Goal: Transaction & Acquisition: Purchase product/service

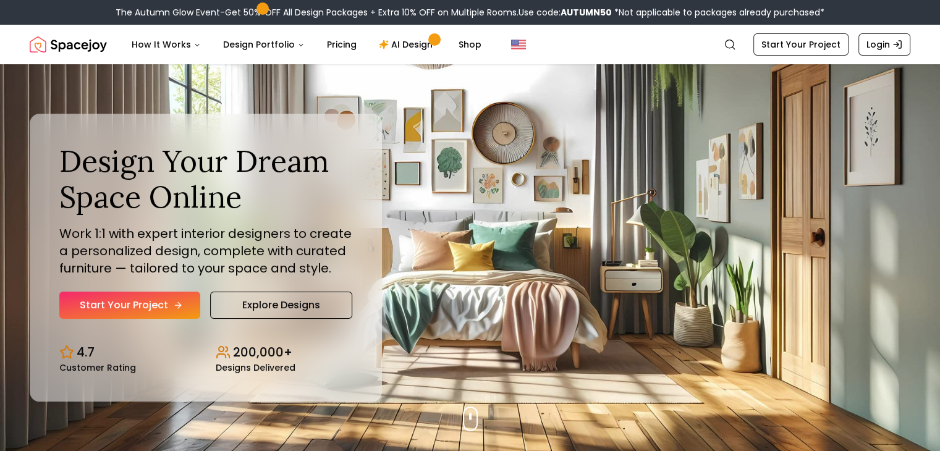
click at [156, 304] on link "Start Your Project" at bounding box center [129, 305] width 141 height 27
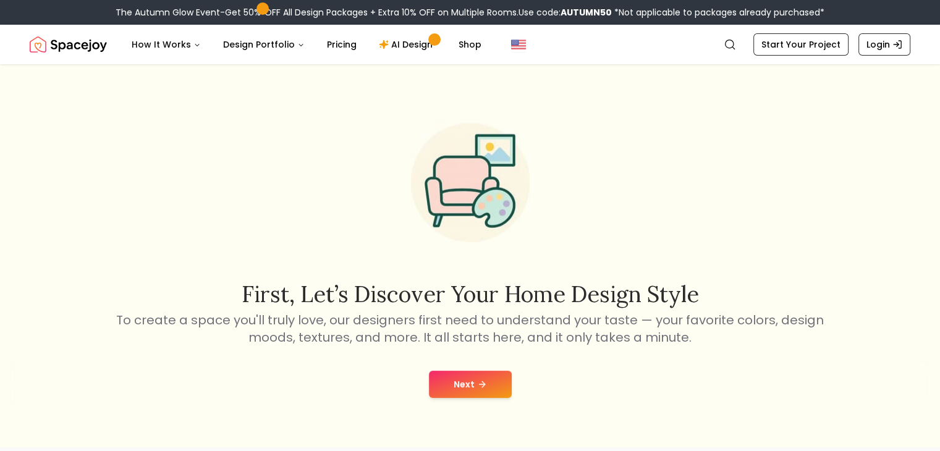
click at [469, 380] on button "Next" at bounding box center [470, 384] width 83 height 27
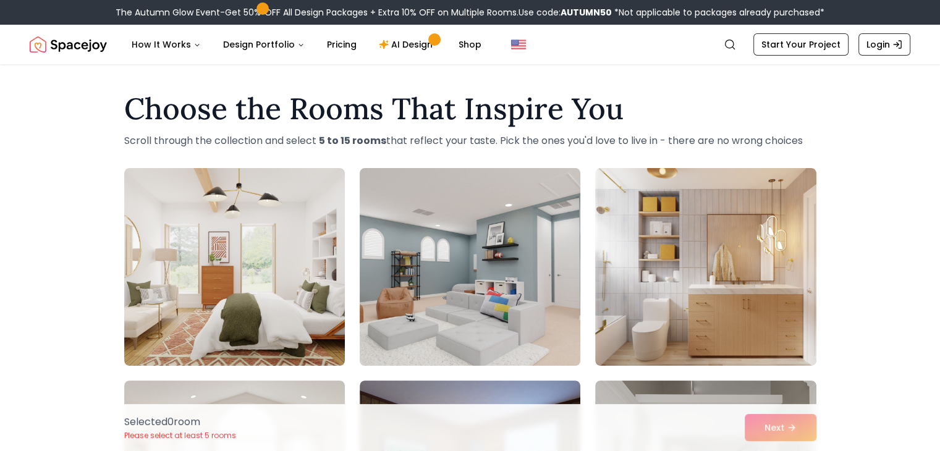
click at [536, 195] on img at bounding box center [470, 267] width 232 height 208
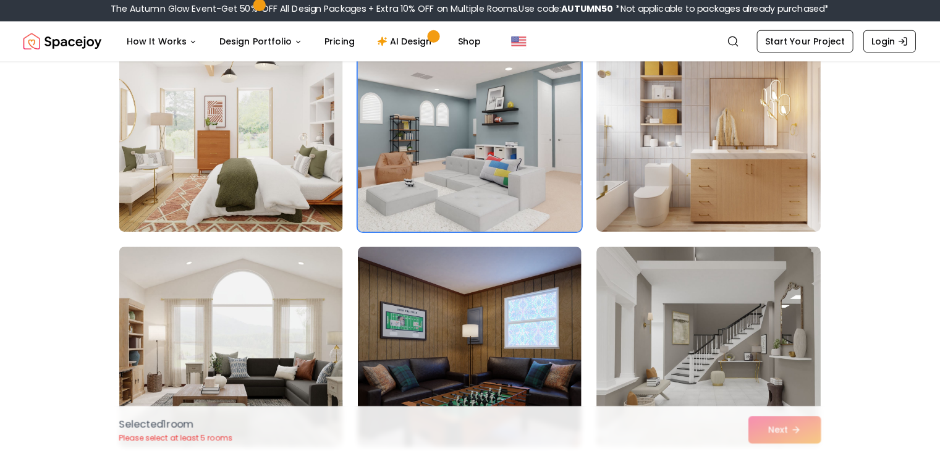
scroll to position [134, 0]
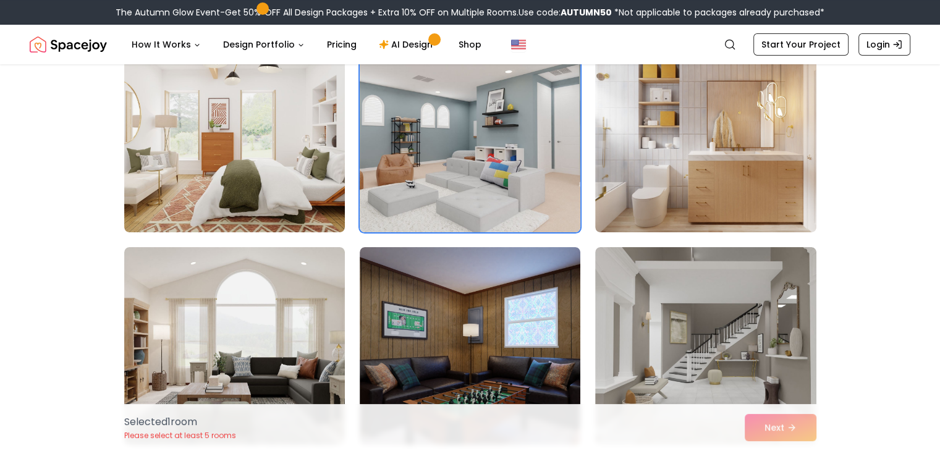
click at [483, 157] on img at bounding box center [470, 134] width 232 height 208
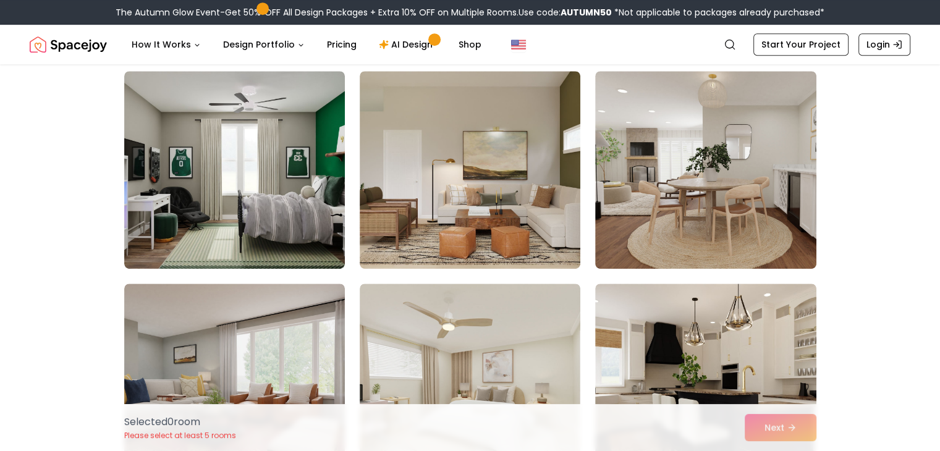
scroll to position [741, 0]
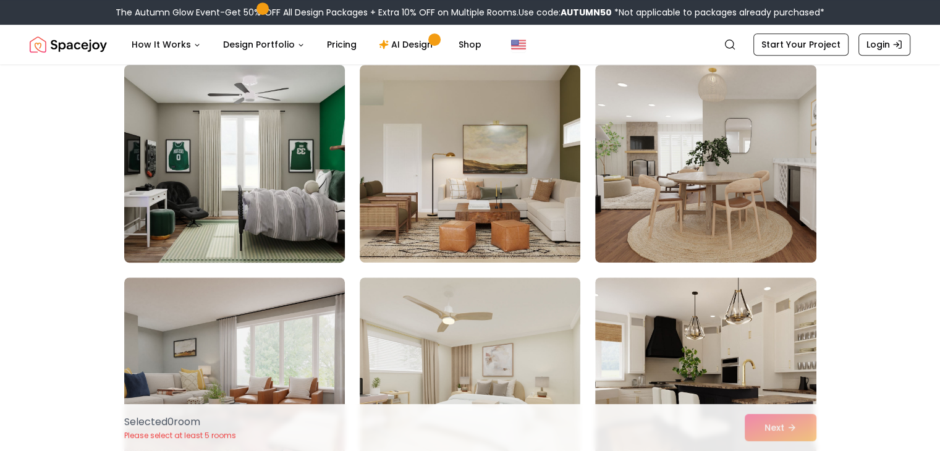
drag, startPoint x: 550, startPoint y: 221, endPoint x: 294, endPoint y: 168, distance: 261.5
click at [294, 168] on img at bounding box center [235, 164] width 232 height 208
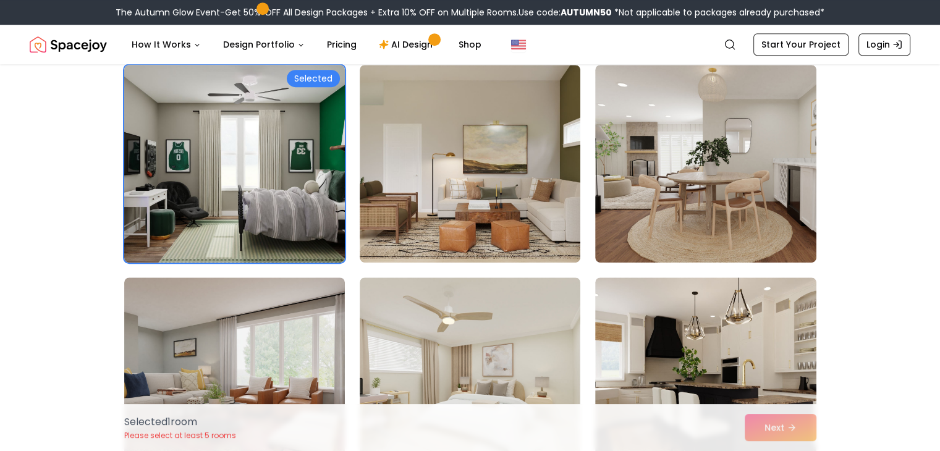
click at [294, 168] on img at bounding box center [235, 164] width 232 height 208
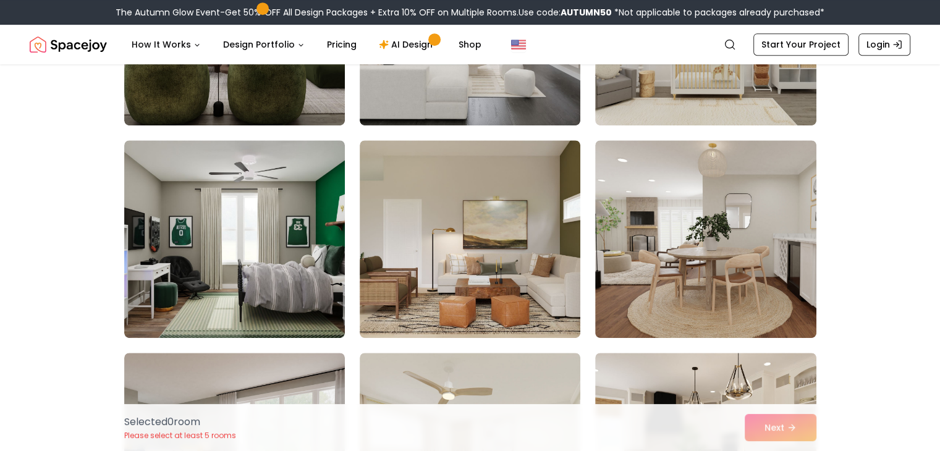
scroll to position [651, 0]
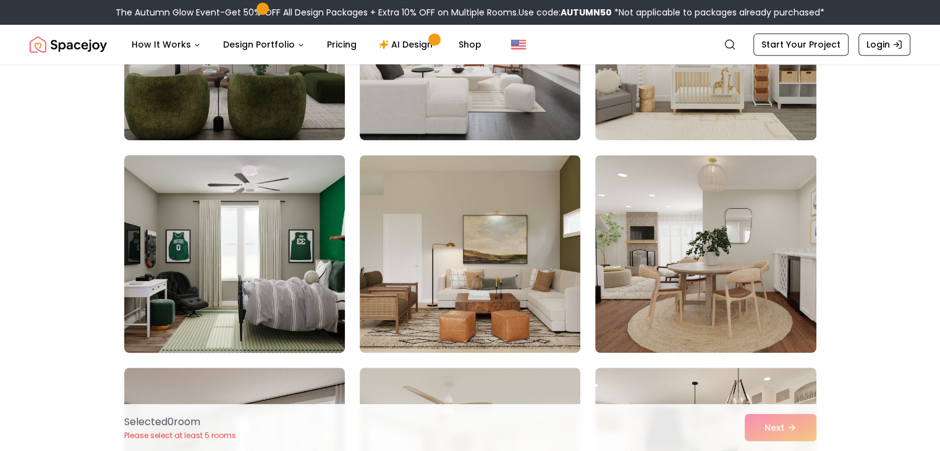
click at [291, 210] on img at bounding box center [235, 254] width 232 height 208
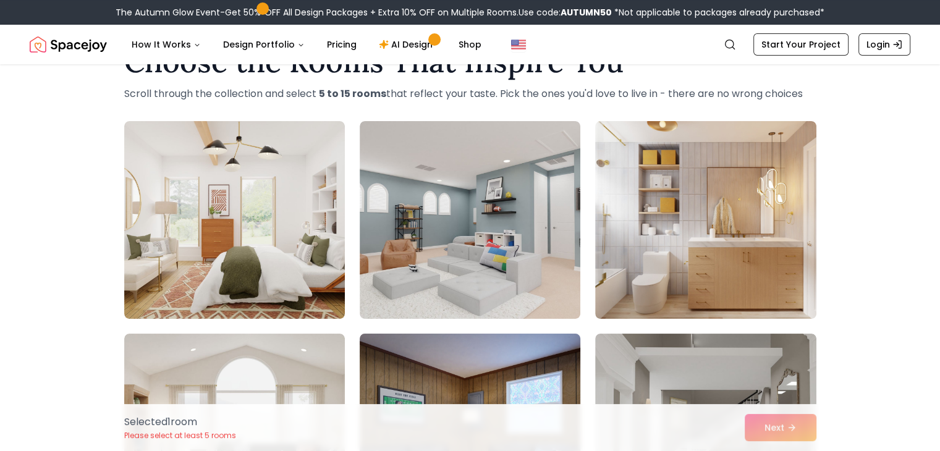
scroll to position [0, 0]
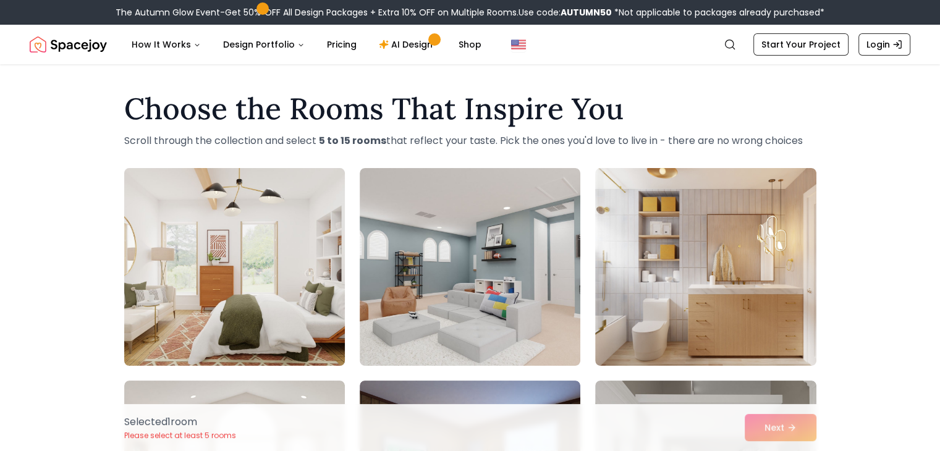
click at [269, 312] on img at bounding box center [235, 267] width 232 height 208
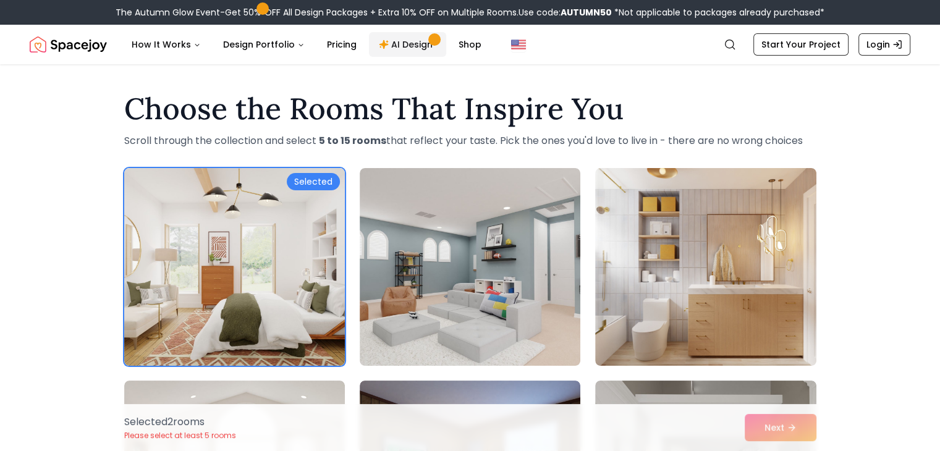
click at [378, 51] on link "AI Design" at bounding box center [407, 44] width 77 height 25
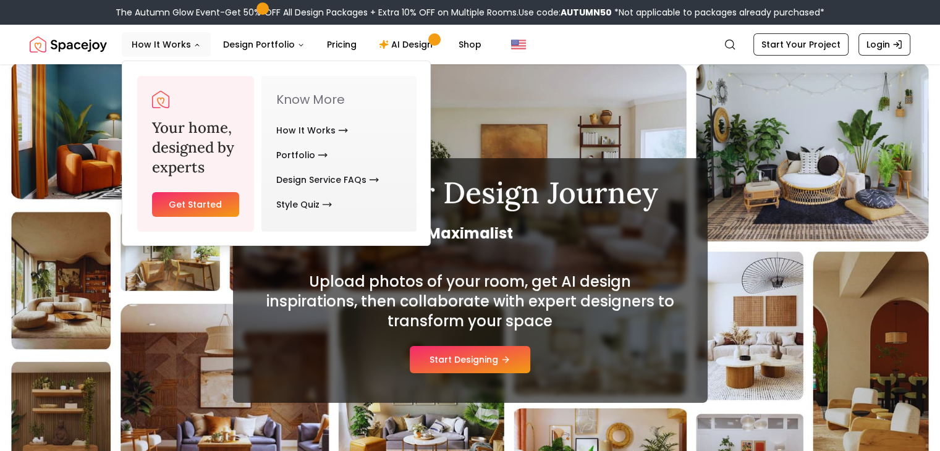
click at [207, 190] on div "Your home, designed by experts Get Started" at bounding box center [195, 154] width 117 height 156
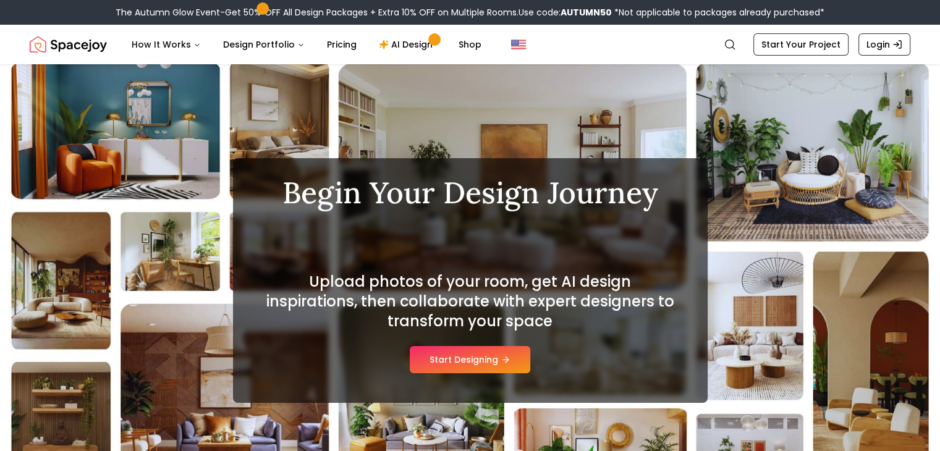
click at [194, 206] on div "Begin Your Design Journey Farmhouse Upload photos of your room, get AI design i…" at bounding box center [470, 280] width 940 height 433
click at [796, 50] on link "Start Your Project" at bounding box center [801, 44] width 95 height 22
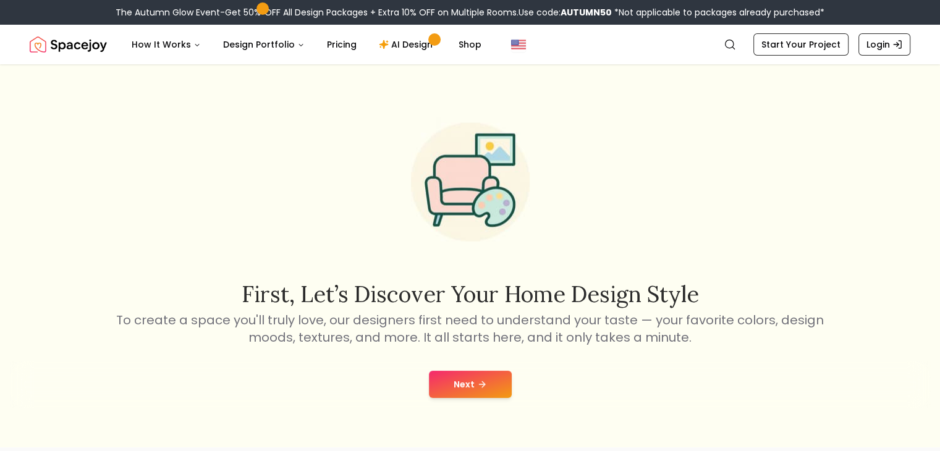
click at [478, 383] on icon at bounding box center [482, 385] width 10 height 10
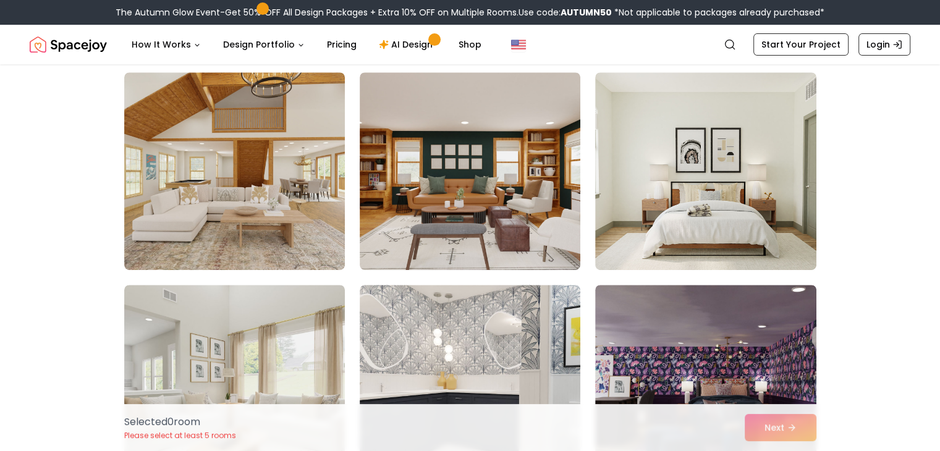
scroll to position [522, 0]
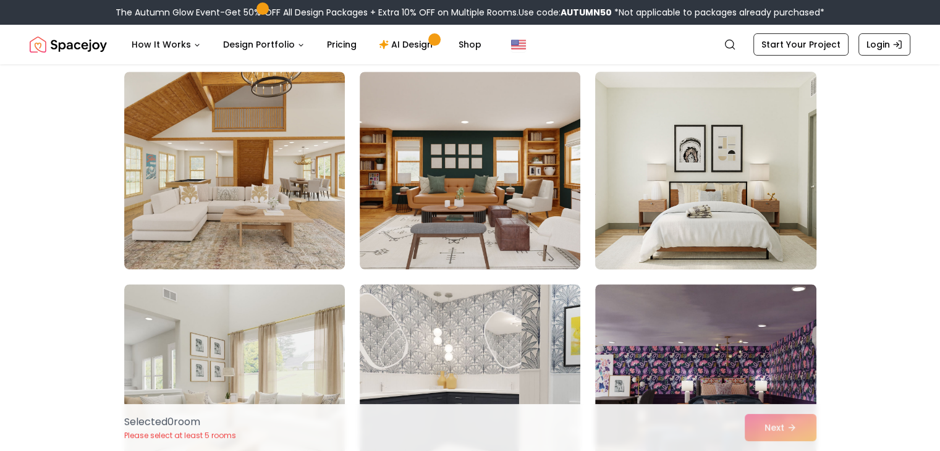
click at [662, 242] on img at bounding box center [706, 171] width 232 height 208
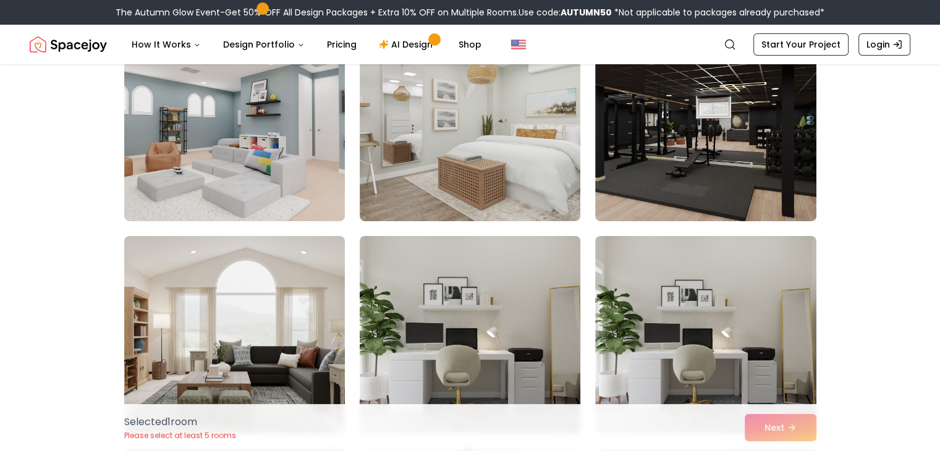
scroll to position [4618, 0]
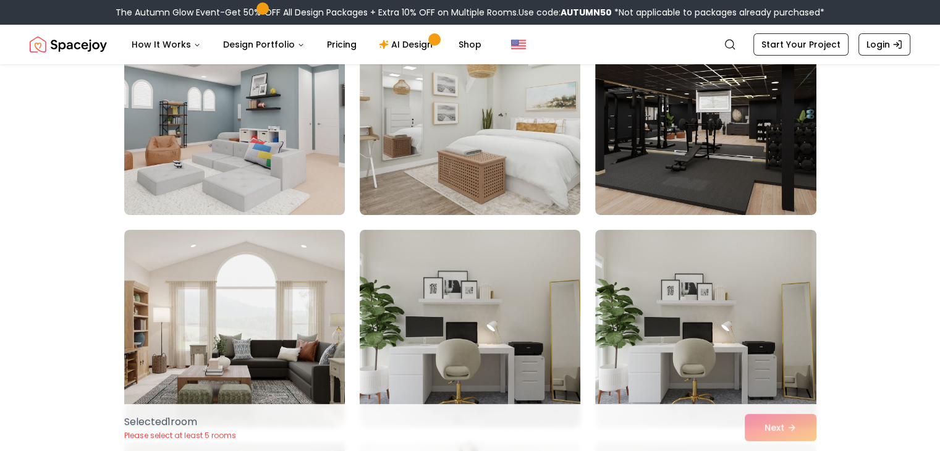
click at [479, 337] on img at bounding box center [470, 329] width 232 height 208
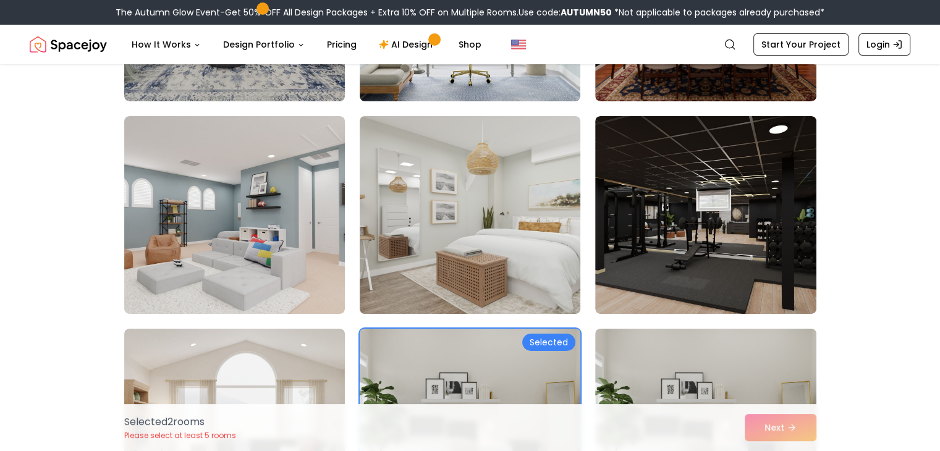
scroll to position [4518, 0]
click at [486, 241] on img at bounding box center [470, 216] width 232 height 208
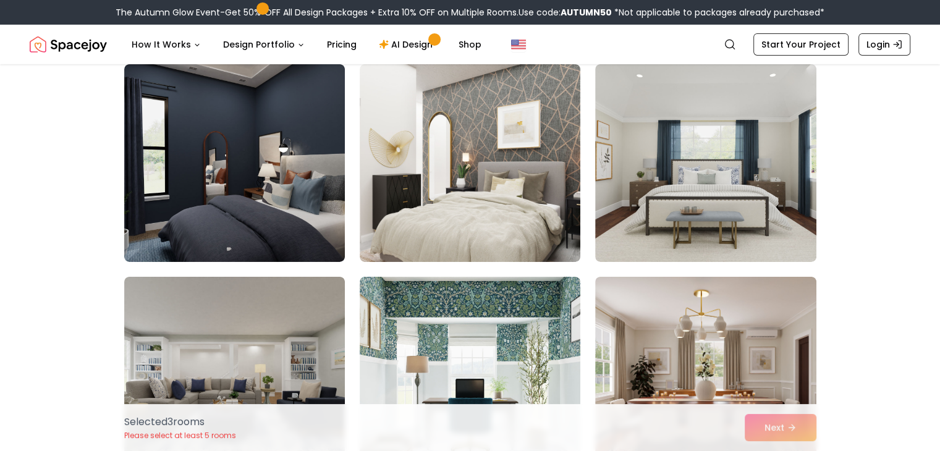
scroll to position [4109, 0]
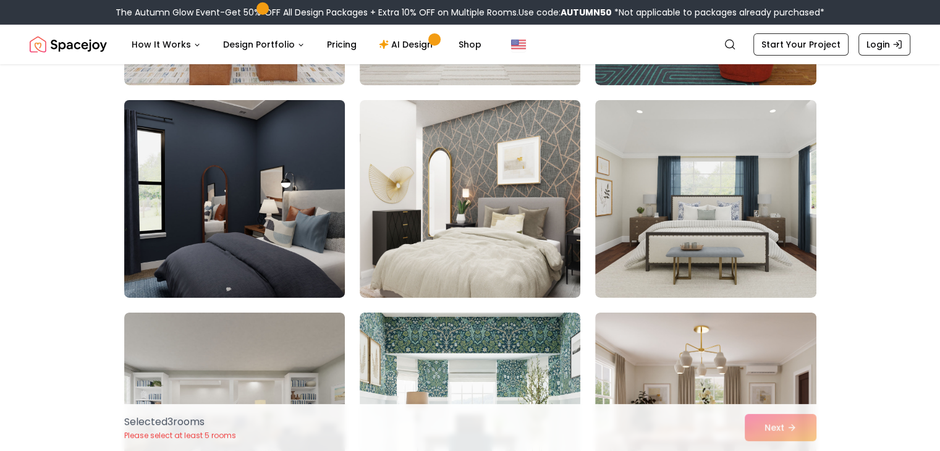
click at [255, 222] on img at bounding box center [235, 199] width 232 height 208
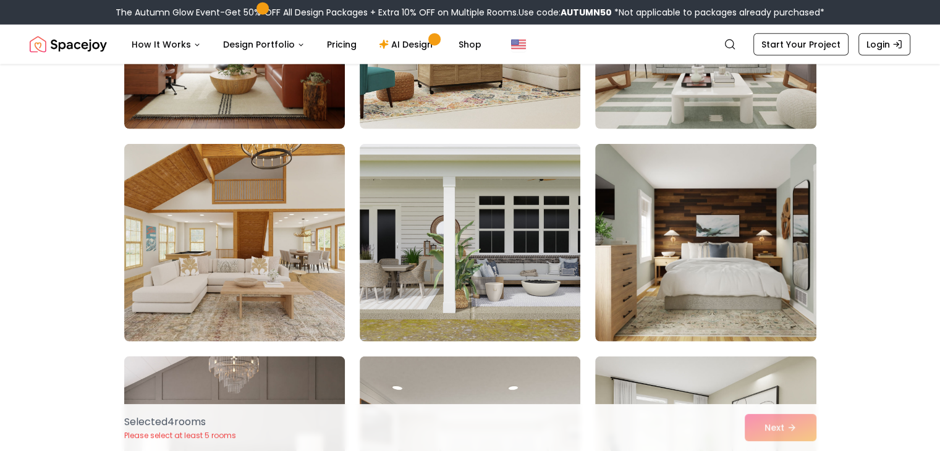
scroll to position [3213, 0]
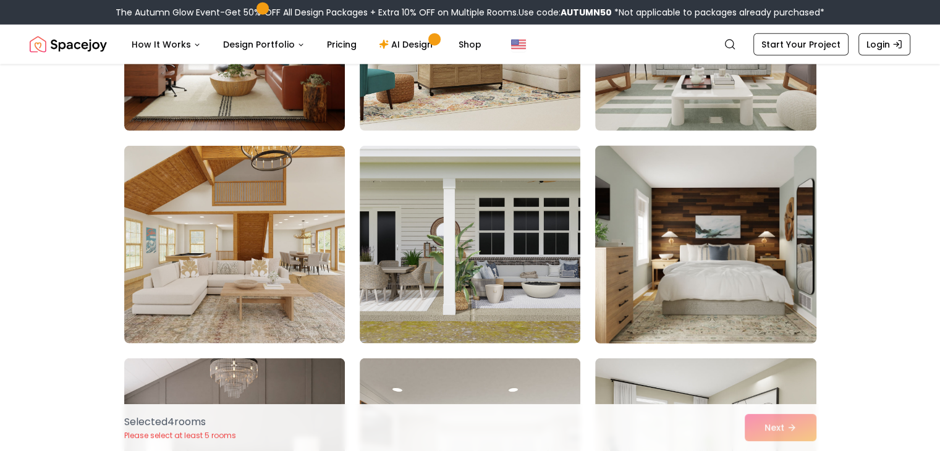
click at [649, 262] on img at bounding box center [706, 245] width 232 height 208
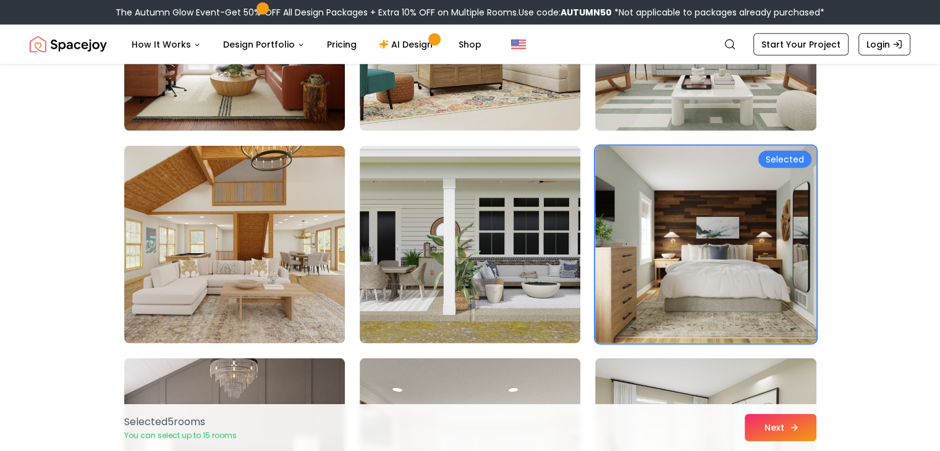
click at [765, 418] on button "Next" at bounding box center [781, 427] width 72 height 27
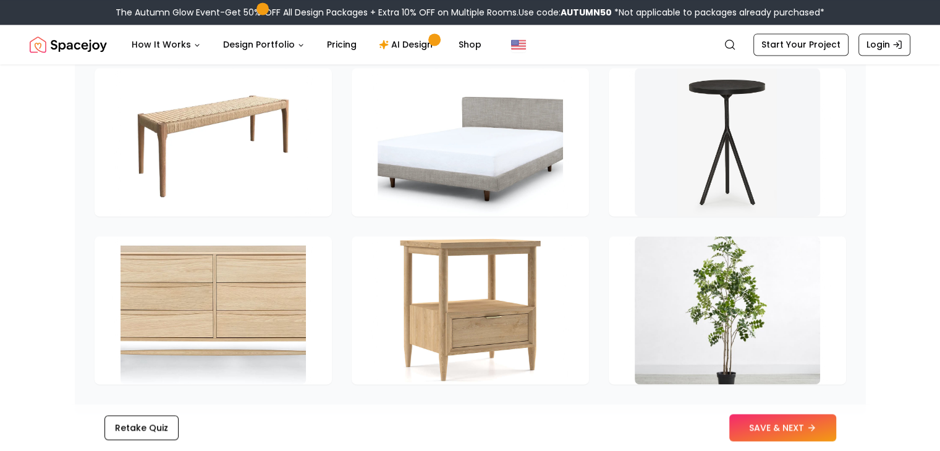
scroll to position [1719, 0]
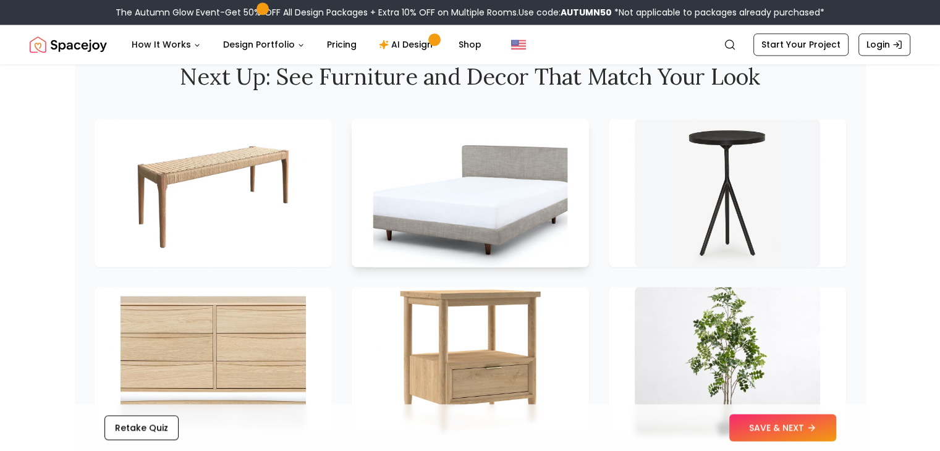
click at [453, 197] on img at bounding box center [470, 193] width 195 height 156
click at [479, 194] on img at bounding box center [470, 193] width 195 height 156
click at [486, 227] on img at bounding box center [470, 193] width 195 height 156
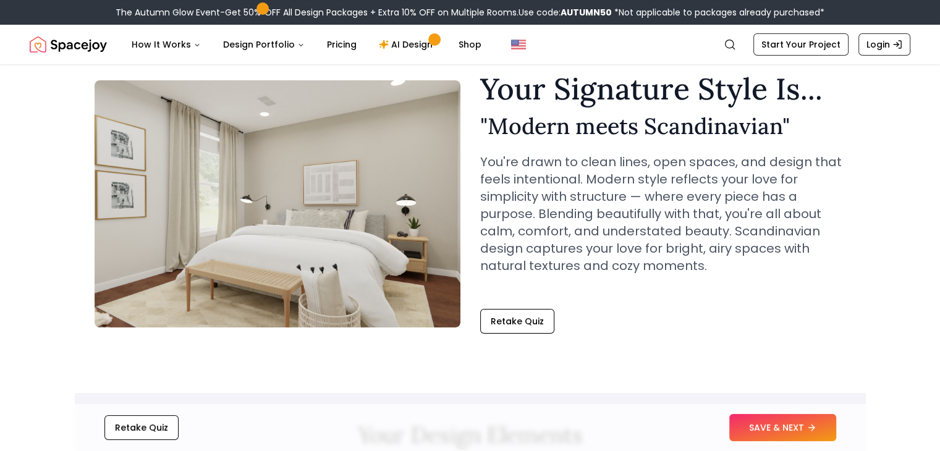
scroll to position [43, 0]
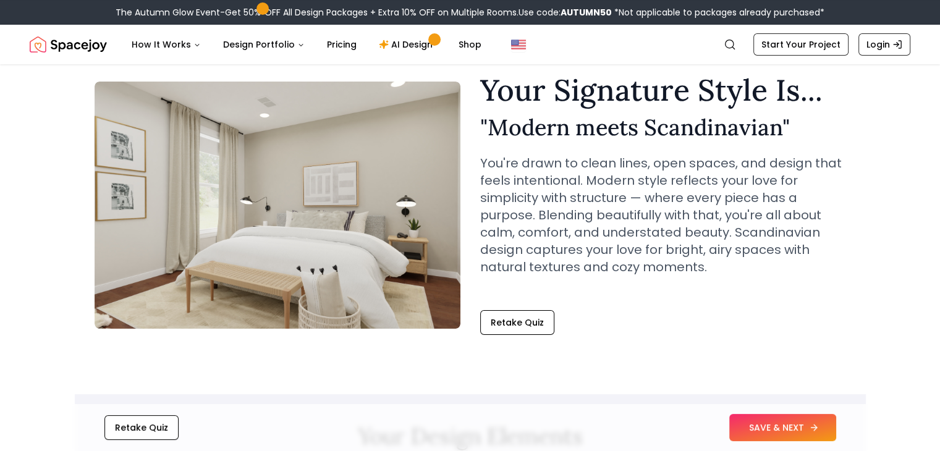
click at [762, 430] on button "SAVE & NEXT" at bounding box center [783, 427] width 107 height 27
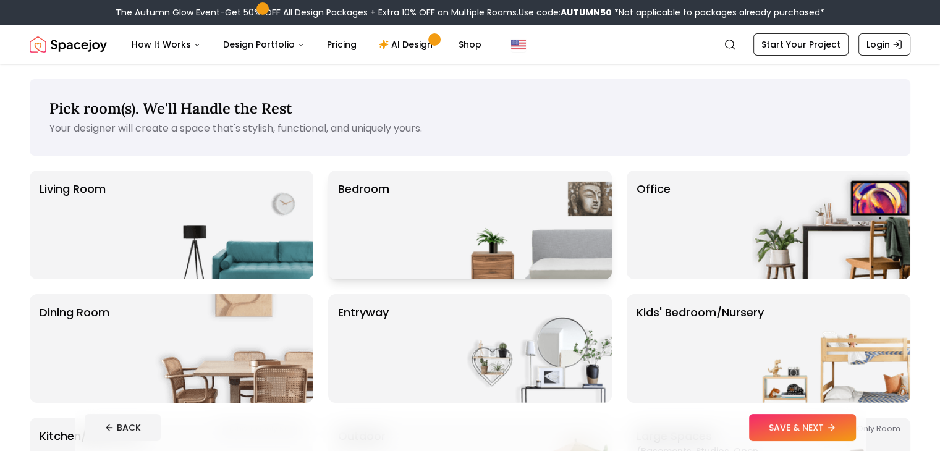
click at [468, 216] on img at bounding box center [533, 225] width 158 height 109
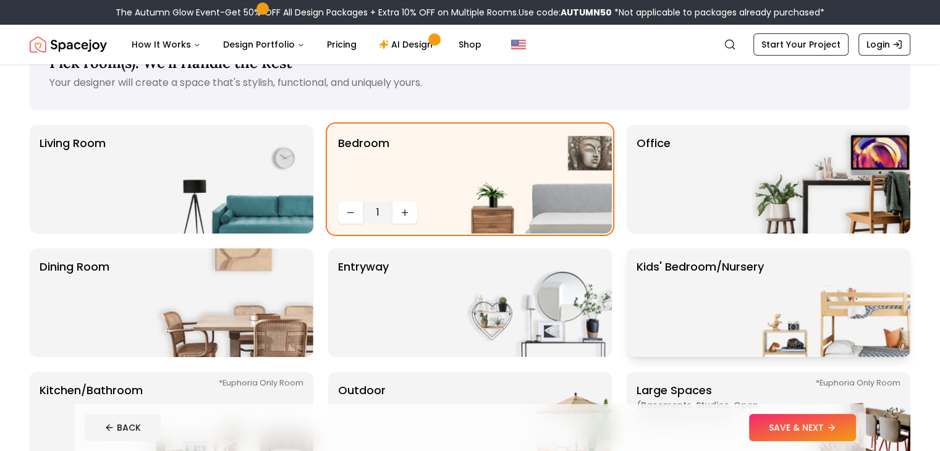
scroll to position [49, 0]
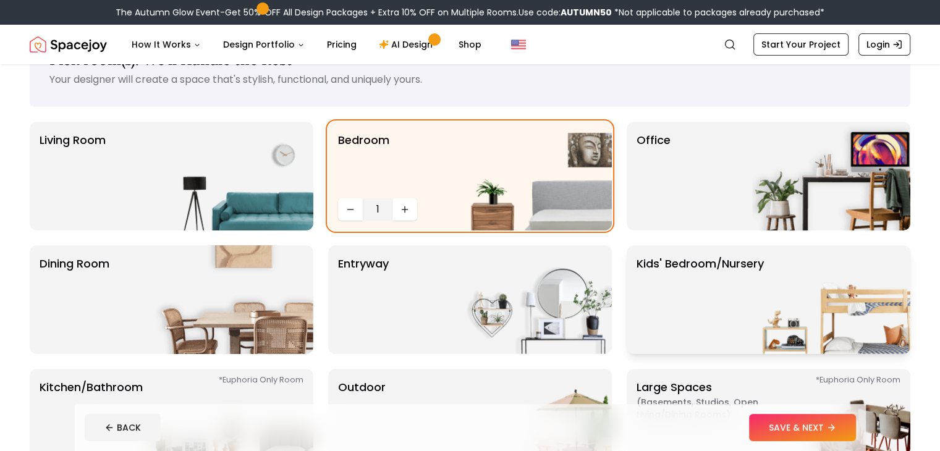
click at [659, 290] on p "Kids' Bedroom/Nursery" at bounding box center [700, 299] width 127 height 89
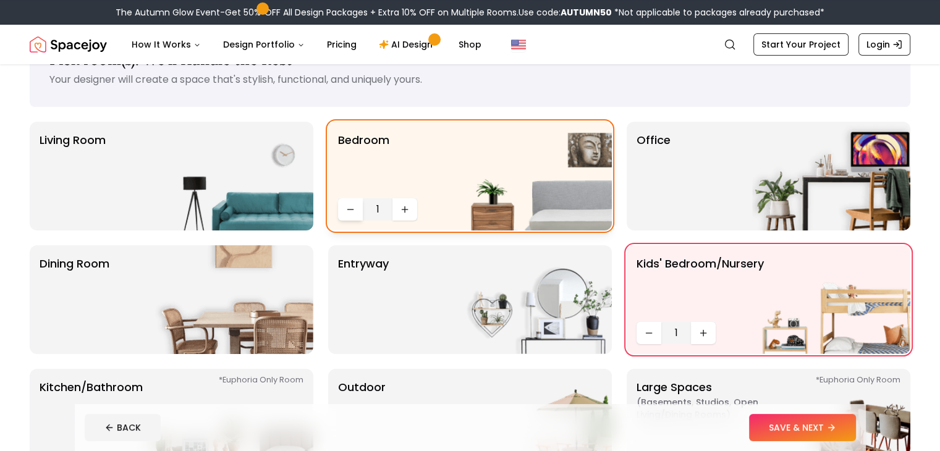
click at [348, 218] on button "Decrease quantity" at bounding box center [350, 209] width 25 height 22
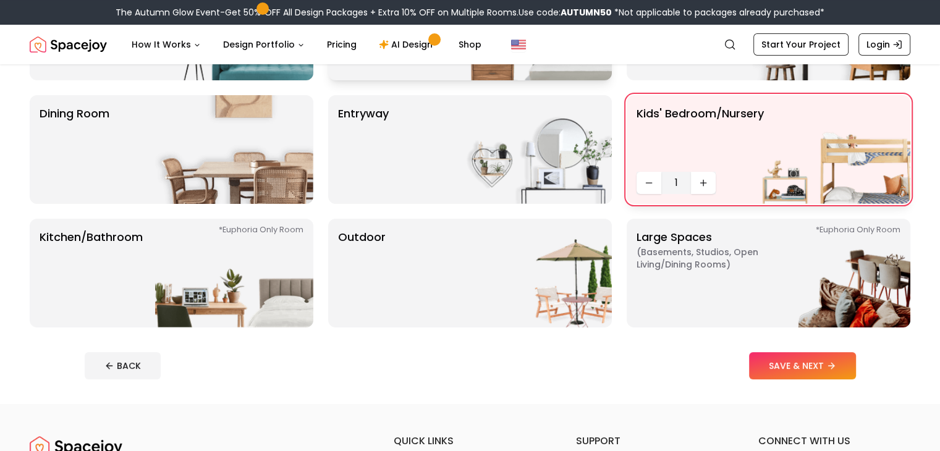
scroll to position [205, 0]
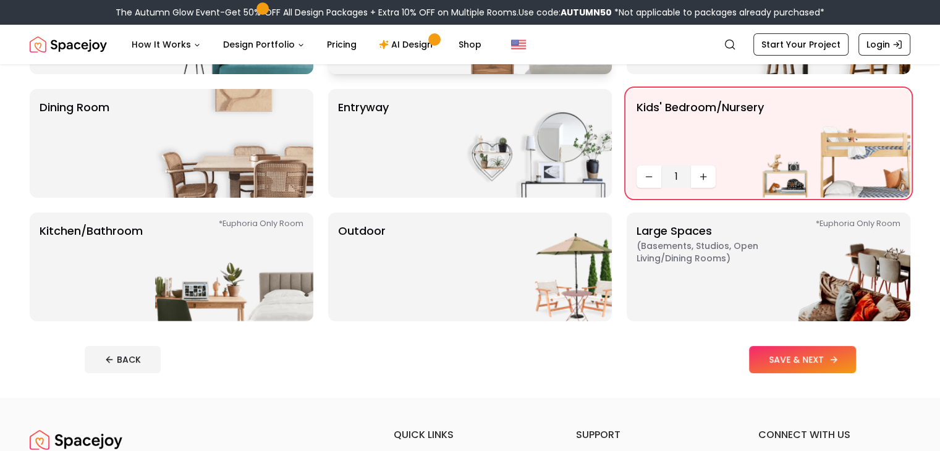
click at [830, 364] on button "SAVE & NEXT" at bounding box center [802, 359] width 107 height 27
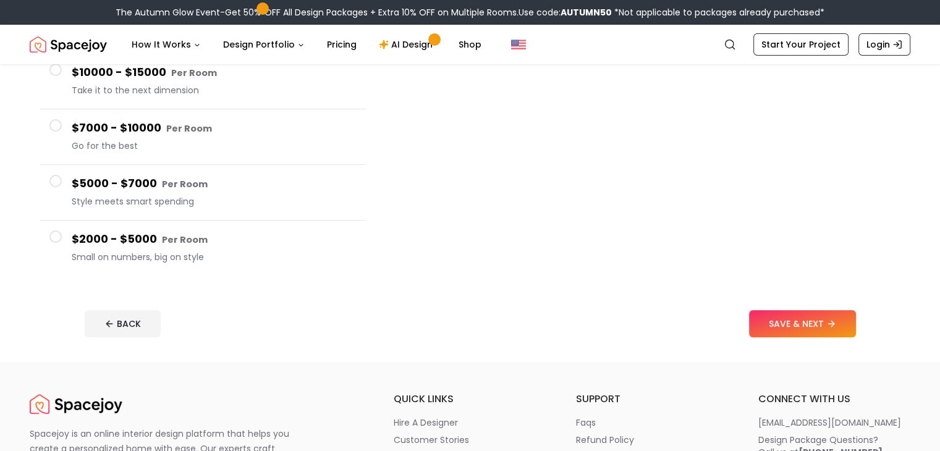
scroll to position [166, 0]
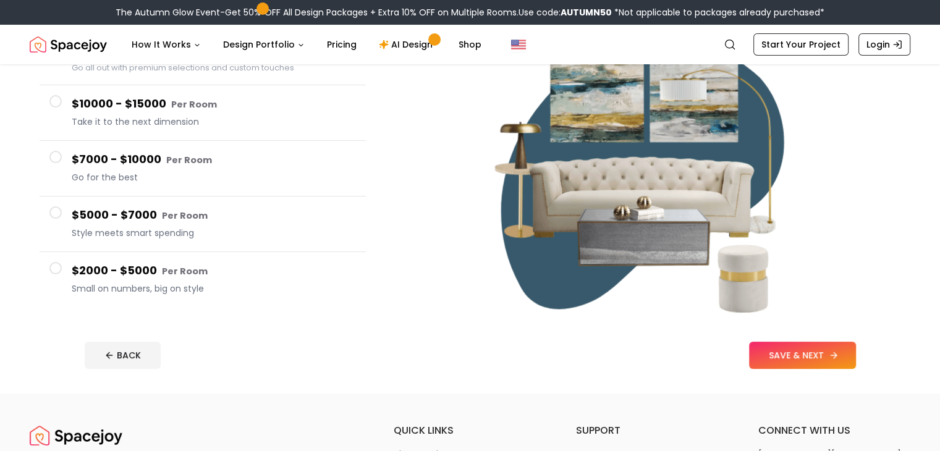
click at [831, 354] on button "SAVE & NEXT" at bounding box center [802, 355] width 107 height 27
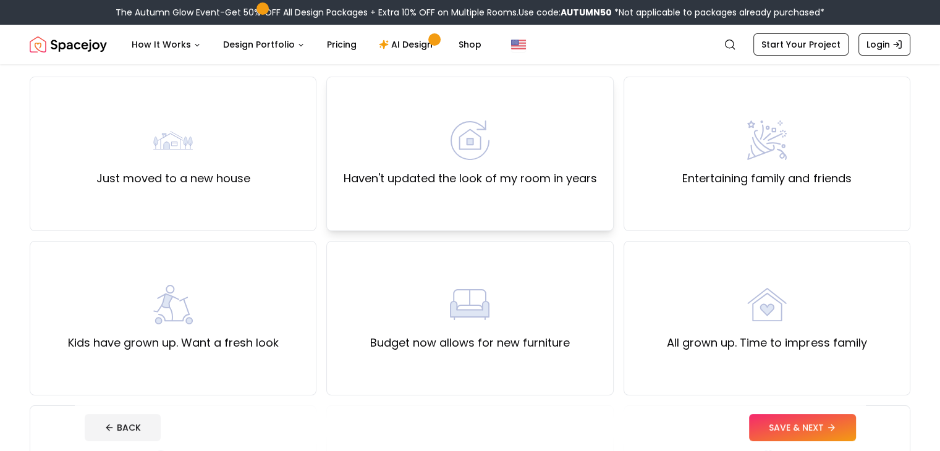
scroll to position [94, 0]
click at [500, 183] on label "Haven't updated the look of my room in years" at bounding box center [470, 178] width 254 height 17
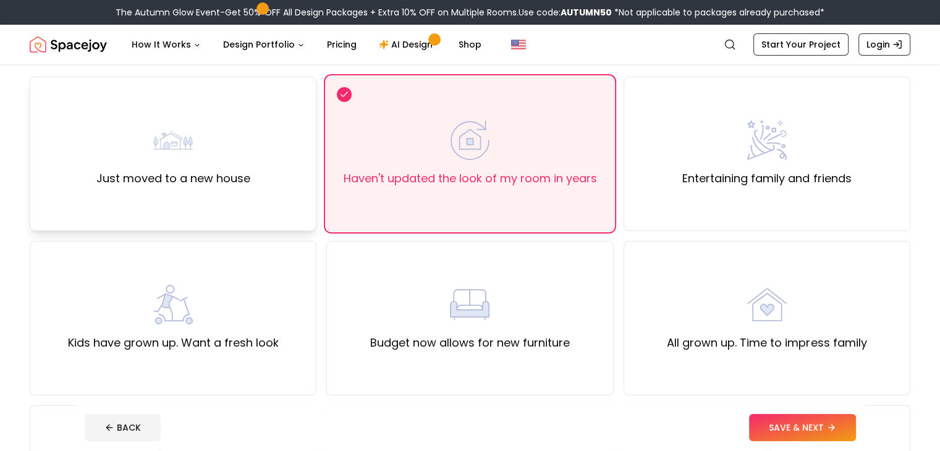
click at [142, 147] on div "Just moved to a new house" at bounding box center [173, 154] width 154 height 67
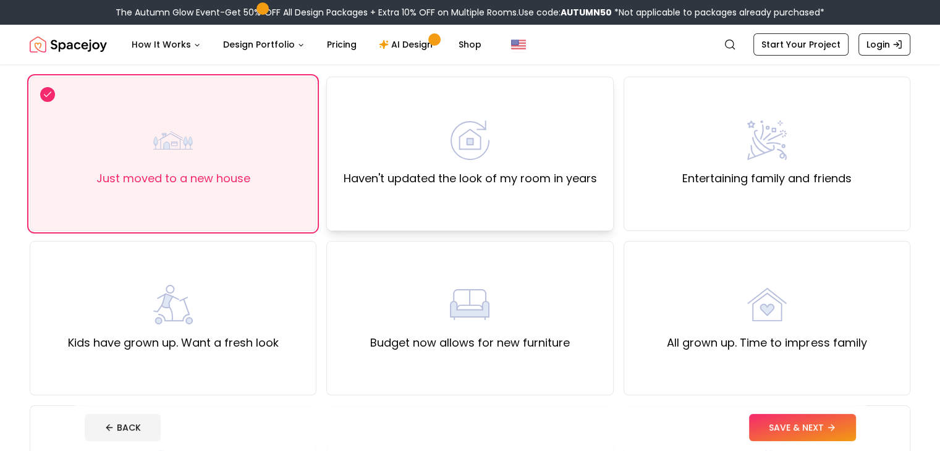
click at [390, 159] on div "Haven't updated the look of my room in years" at bounding box center [470, 154] width 254 height 67
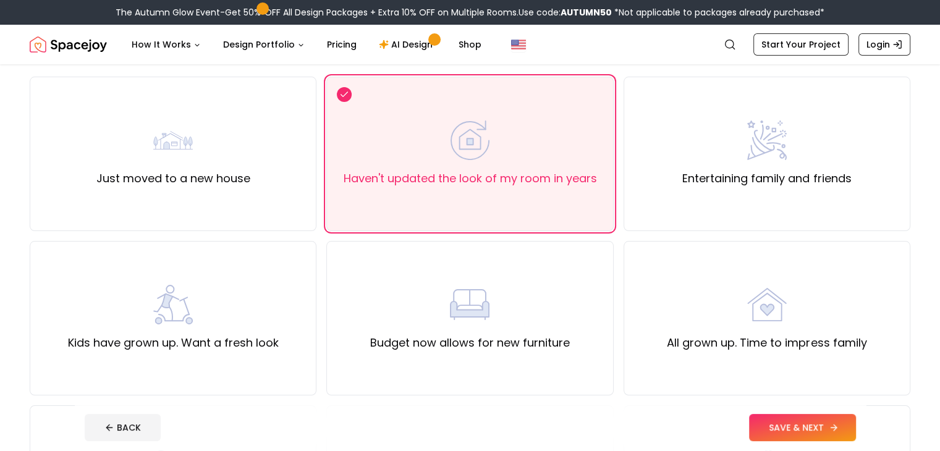
click at [836, 437] on button "SAVE & NEXT" at bounding box center [802, 427] width 107 height 27
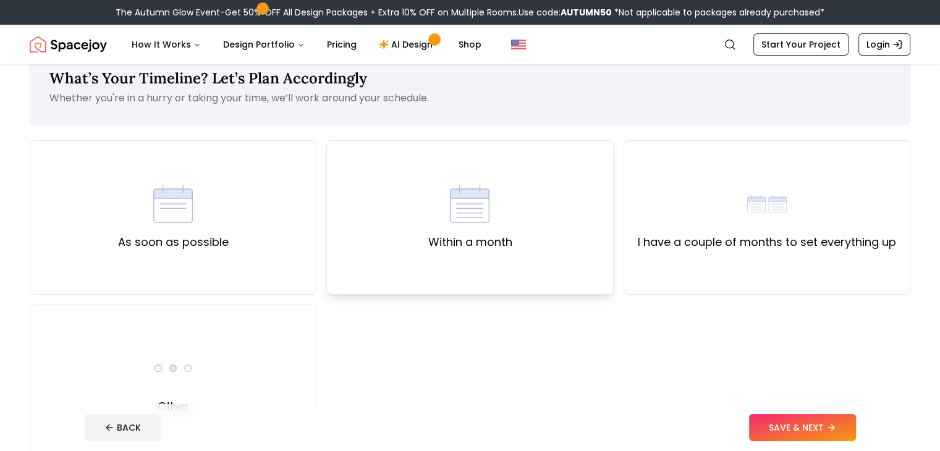
scroll to position [29, 0]
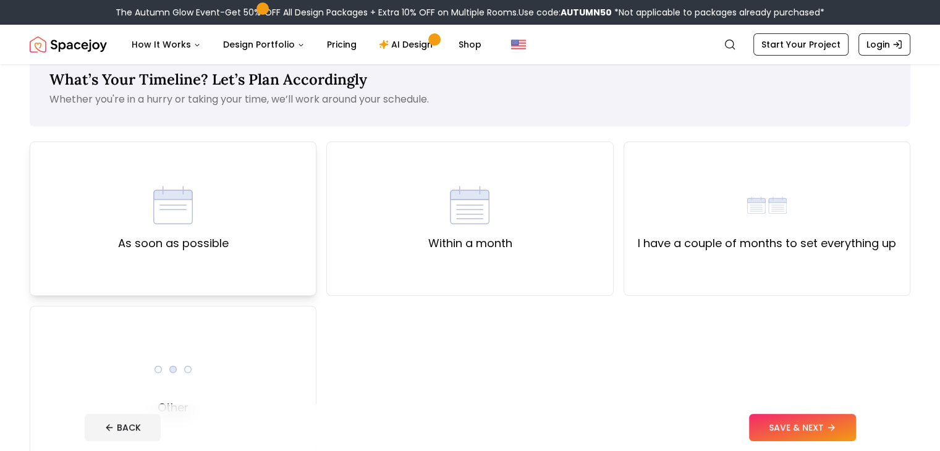
click at [279, 241] on div "As soon as possible" at bounding box center [173, 219] width 287 height 155
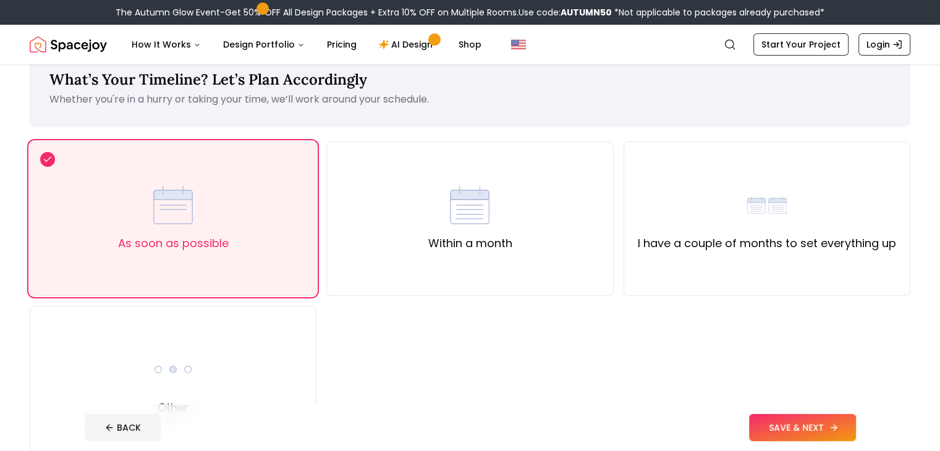
click at [819, 423] on button "SAVE & NEXT" at bounding box center [802, 427] width 107 height 27
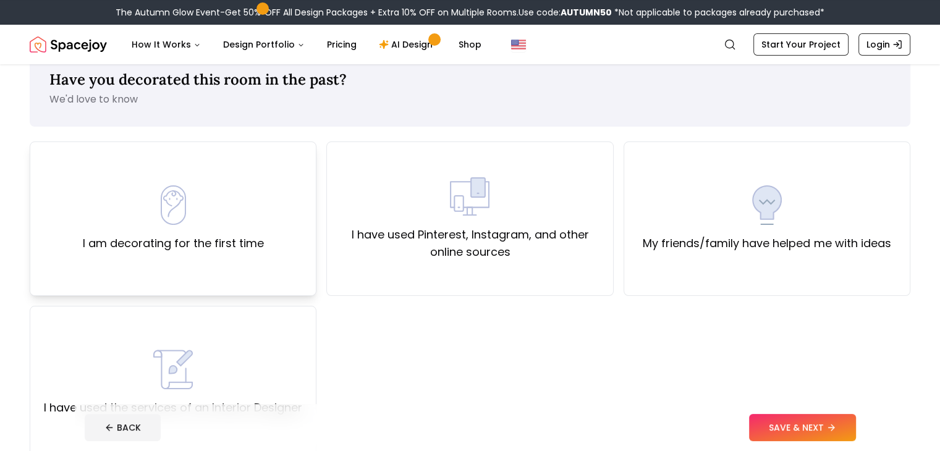
click at [264, 231] on div "I am decorating for the first time" at bounding box center [173, 219] width 287 height 155
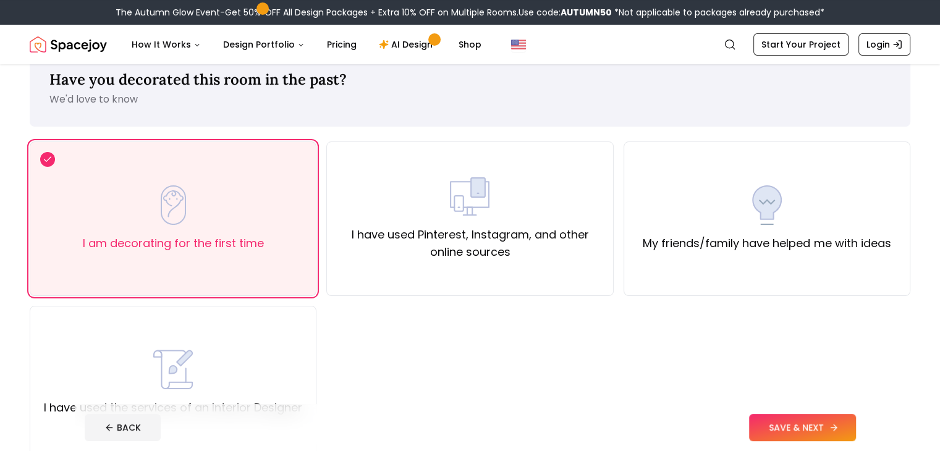
click at [817, 433] on button "SAVE & NEXT" at bounding box center [802, 427] width 107 height 27
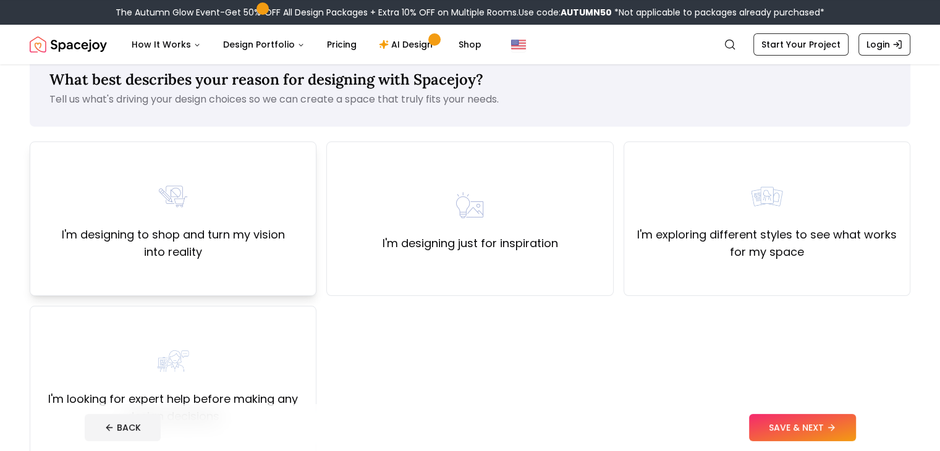
click at [307, 289] on div "I'm designing to shop and turn my vision into reality" at bounding box center [173, 219] width 287 height 155
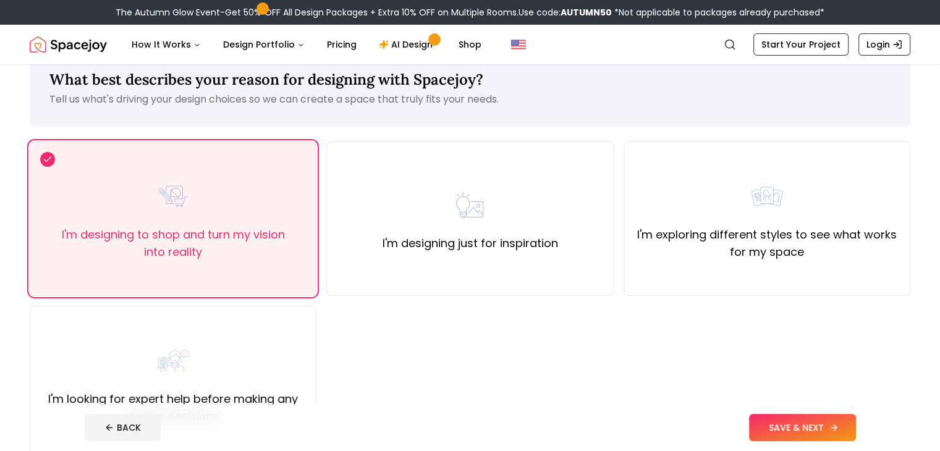
click at [820, 432] on button "SAVE & NEXT" at bounding box center [802, 427] width 107 height 27
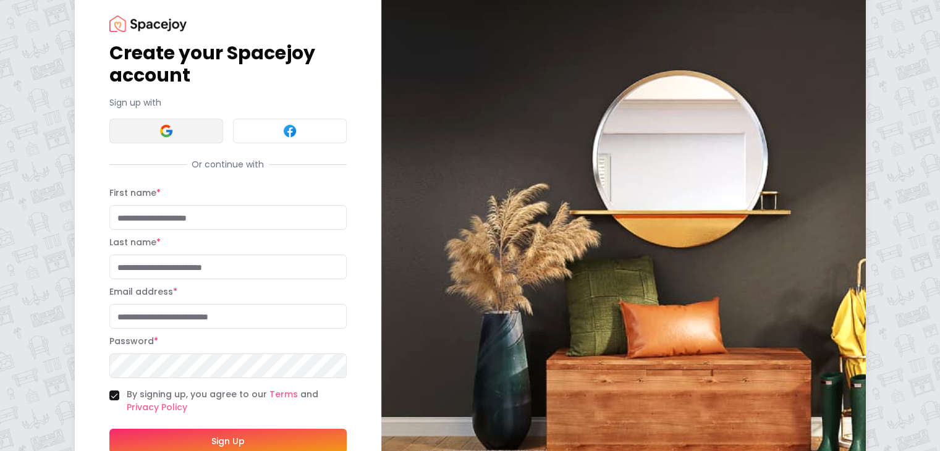
click at [159, 139] on img at bounding box center [166, 131] width 15 height 15
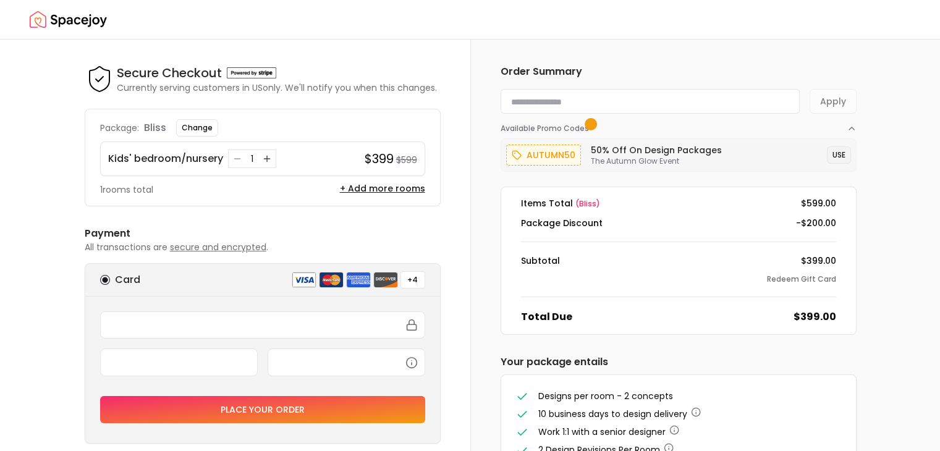
click at [836, 156] on button "USE" at bounding box center [839, 155] width 24 height 17
